Goal: Information Seeking & Learning: Learn about a topic

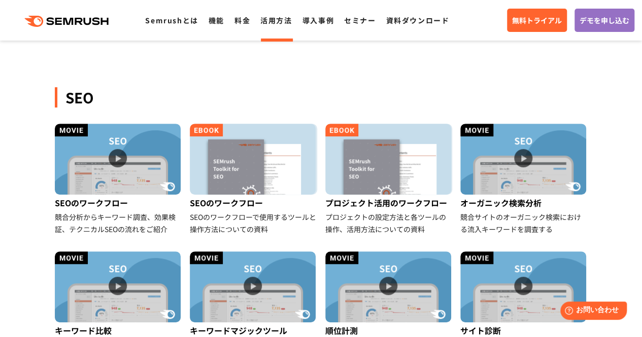
scroll to position [203, 0]
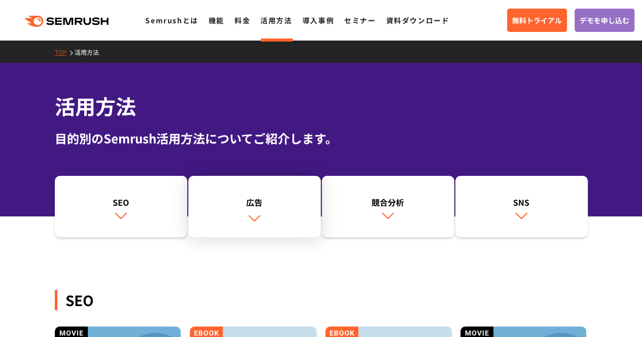
click at [248, 221] on img at bounding box center [254, 218] width 13 height 13
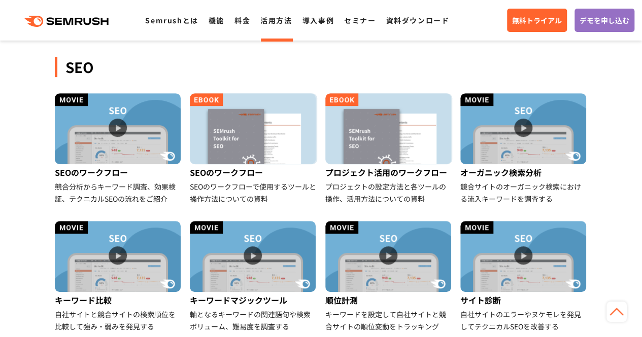
scroll to position [110, 0]
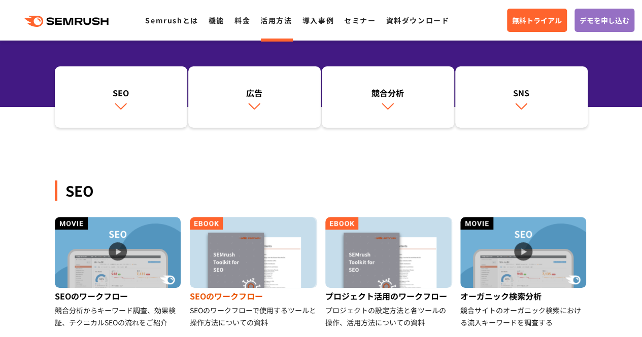
click at [259, 257] on img at bounding box center [253, 252] width 126 height 71
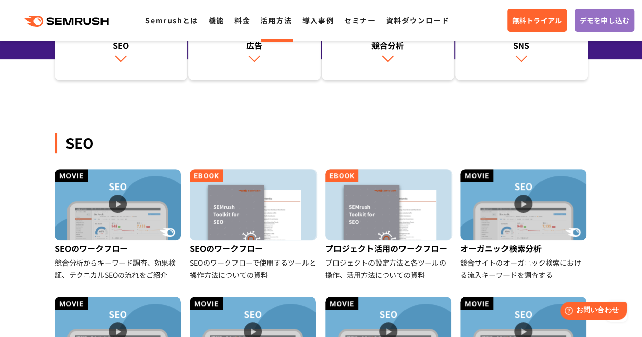
scroll to position [0, 0]
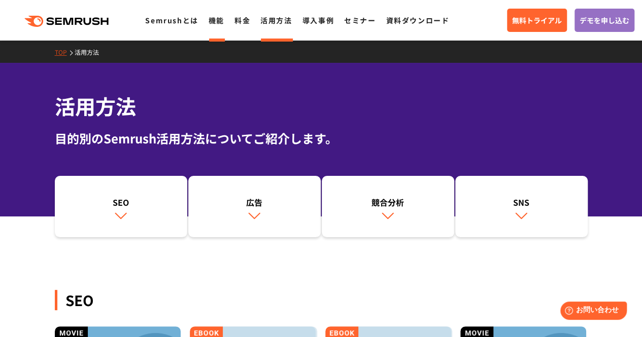
click at [216, 22] on link "機能" at bounding box center [217, 20] width 16 height 10
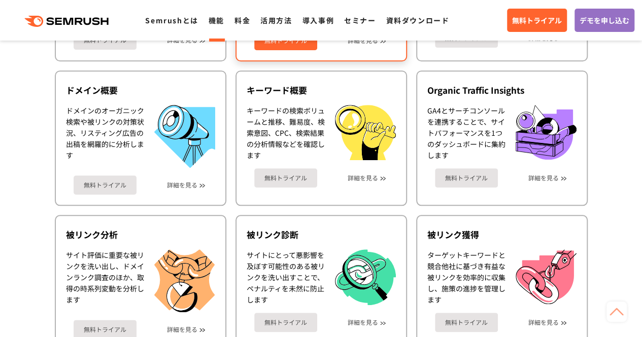
scroll to position [406, 0]
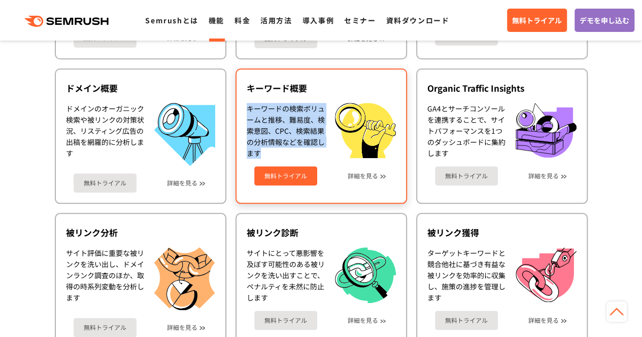
drag, startPoint x: 248, startPoint y: 109, endPoint x: 273, endPoint y: 152, distance: 49.8
click at [274, 154] on div "キーワードの検索ボリュームと推移、難易度、検索意図、CPC、検索結果の分析情報などを確認します" at bounding box center [286, 131] width 78 height 56
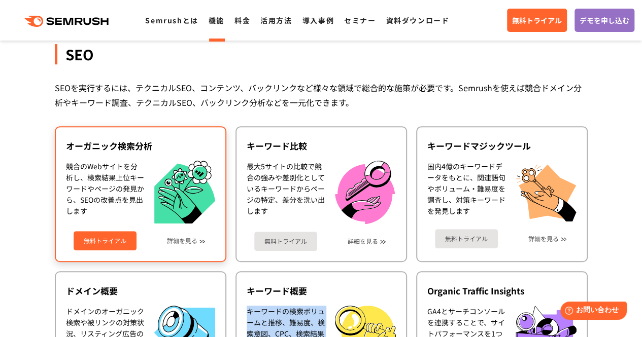
scroll to position [254, 0]
